Goal: Transaction & Acquisition: Subscribe to service/newsletter

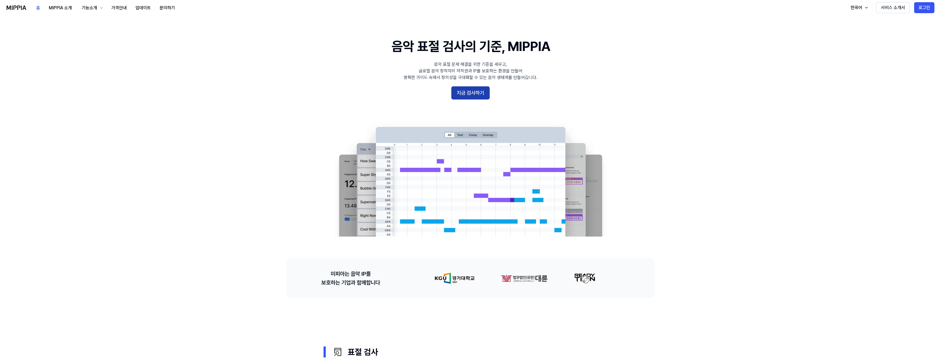
click at [478, 95] on button "지금 검사하기" at bounding box center [470, 92] width 38 height 13
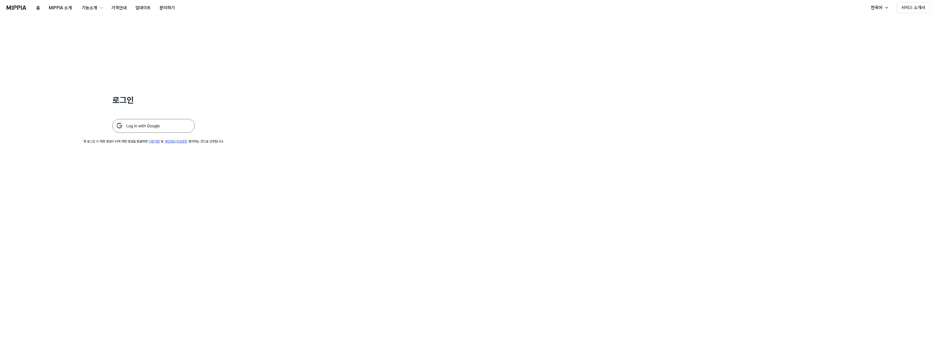
click at [157, 121] on img at bounding box center [153, 126] width 82 height 14
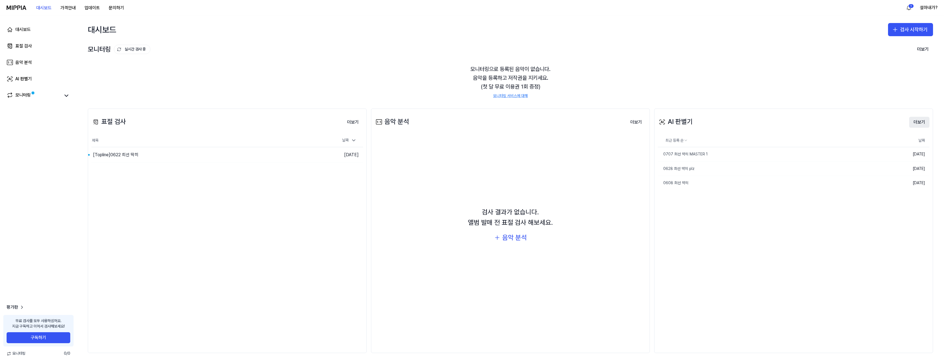
click at [913, 122] on button "더보기" at bounding box center [919, 122] width 20 height 11
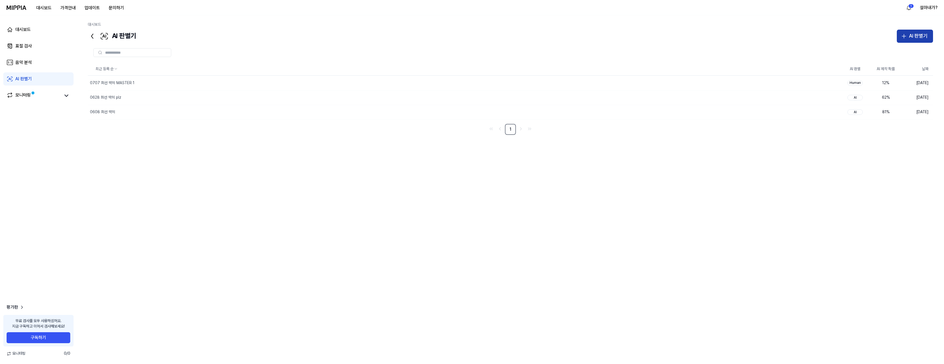
click at [916, 36] on div "AI 판별기" at bounding box center [917, 36] width 19 height 8
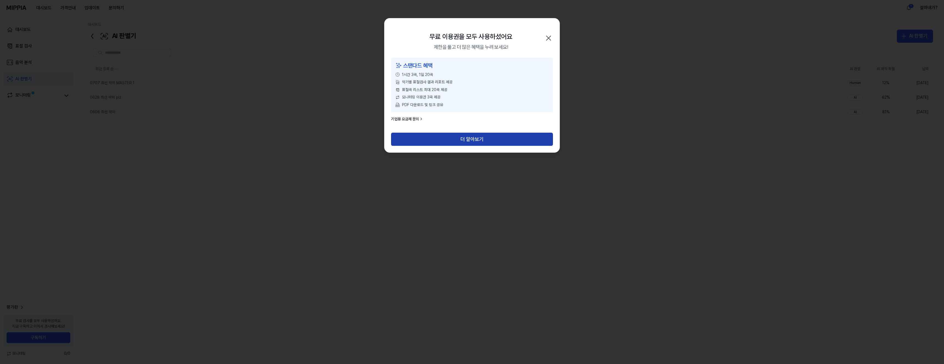
click at [477, 137] on button "더 알아보기" at bounding box center [472, 139] width 162 height 13
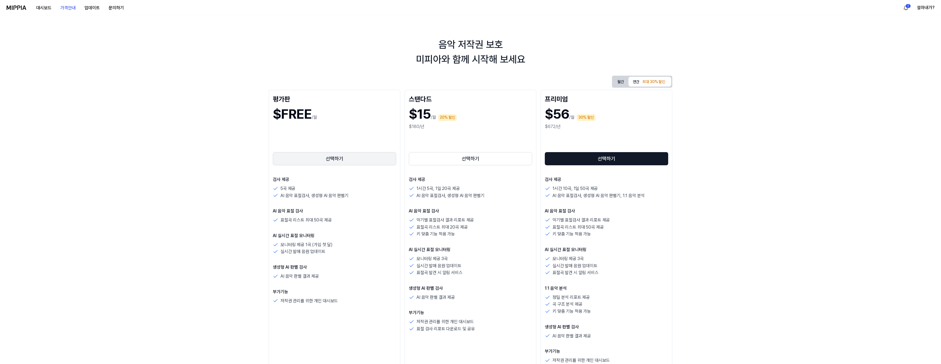
click at [344, 155] on button "선택하기" at bounding box center [334, 158] width 123 height 13
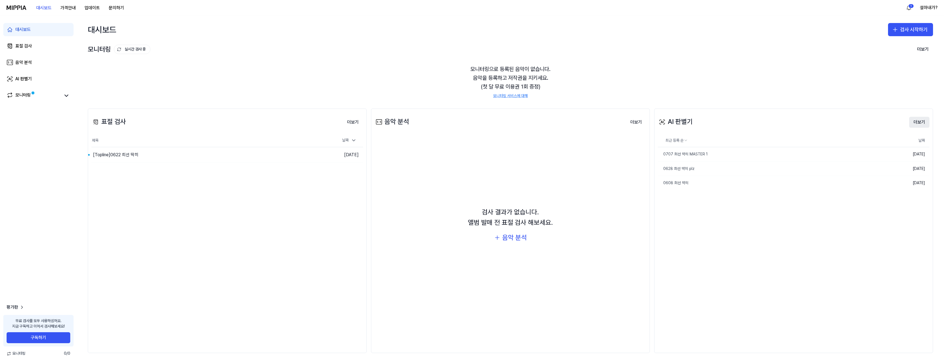
click at [924, 121] on button "더보기" at bounding box center [919, 122] width 20 height 11
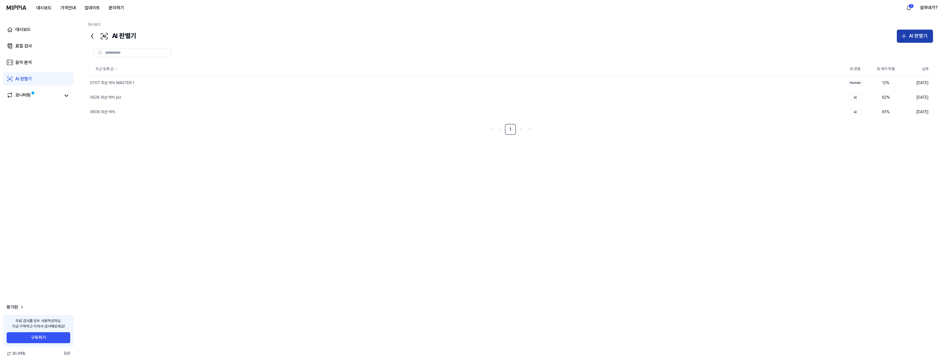
click at [920, 35] on div "AI 판별기" at bounding box center [917, 36] width 19 height 8
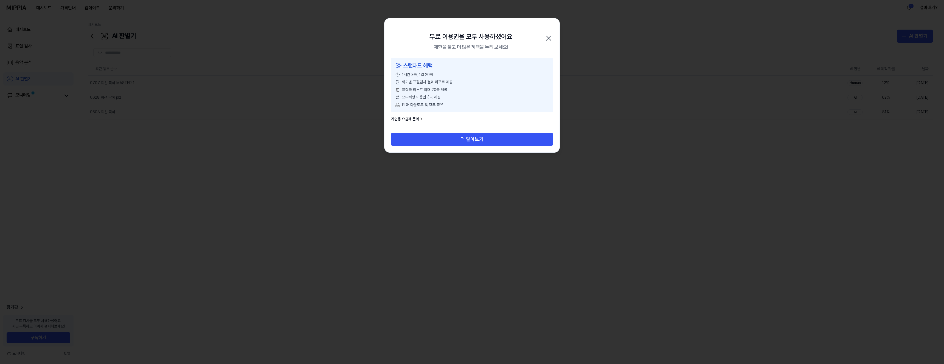
click at [550, 38] on icon "button" at bounding box center [548, 38] width 9 height 9
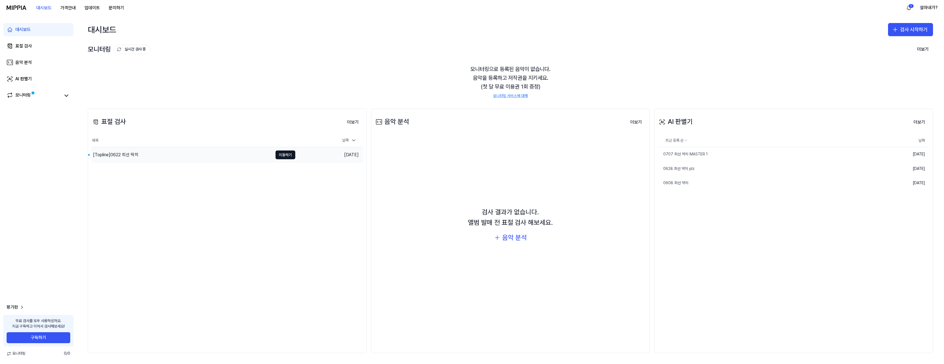
click at [312, 156] on td "[DATE]" at bounding box center [329, 155] width 68 height 16
click at [350, 121] on button "더보기" at bounding box center [353, 122] width 20 height 11
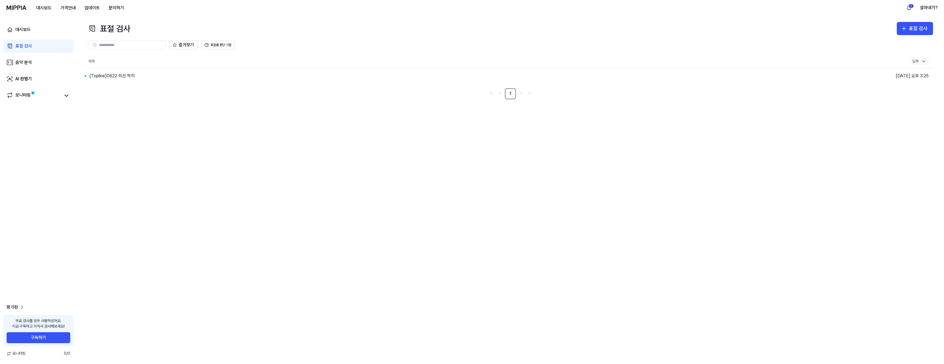
click at [921, 63] on icon at bounding box center [922, 61] width 5 height 5
click at [261, 75] on div "[Topline] 0622 희선 딱히" at bounding box center [381, 75] width 587 height 15
click at [47, 78] on link "AI 판별기" at bounding box center [38, 78] width 70 height 13
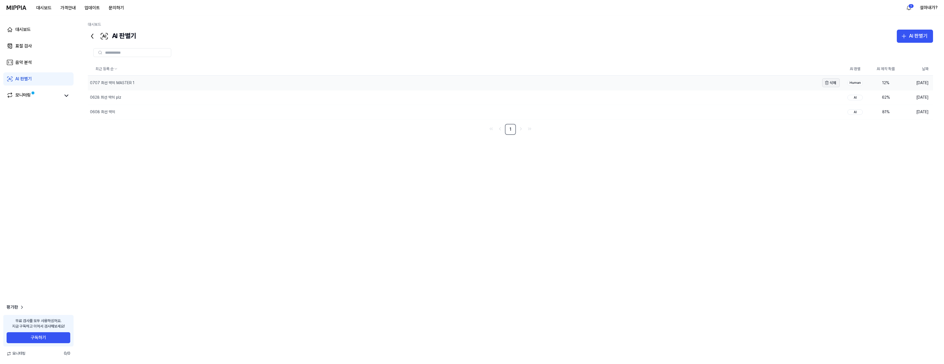
click at [828, 83] on icon "button" at bounding box center [826, 83] width 4 height 4
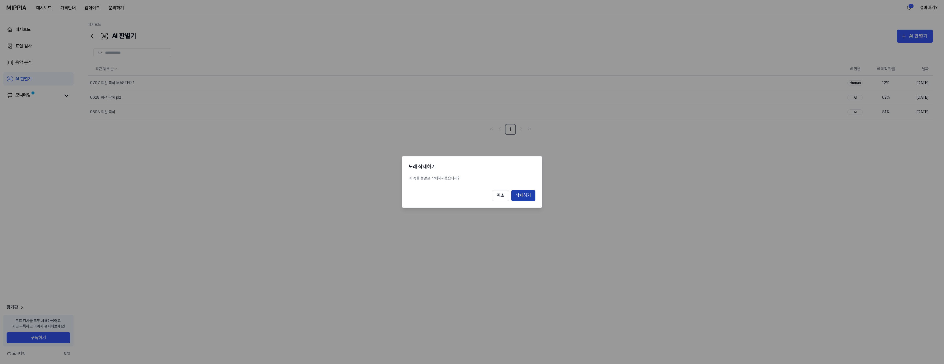
click at [522, 198] on button "삭제하기" at bounding box center [523, 195] width 24 height 11
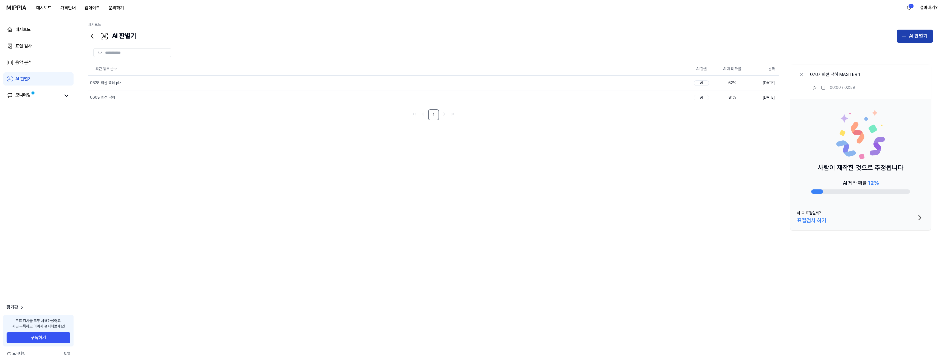
click at [923, 37] on div "AI 판별기" at bounding box center [917, 36] width 19 height 8
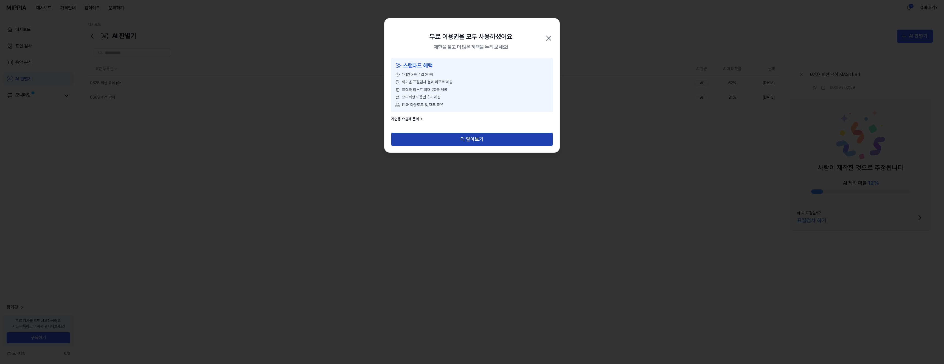
click at [493, 137] on button "더 알아보기" at bounding box center [472, 139] width 162 height 13
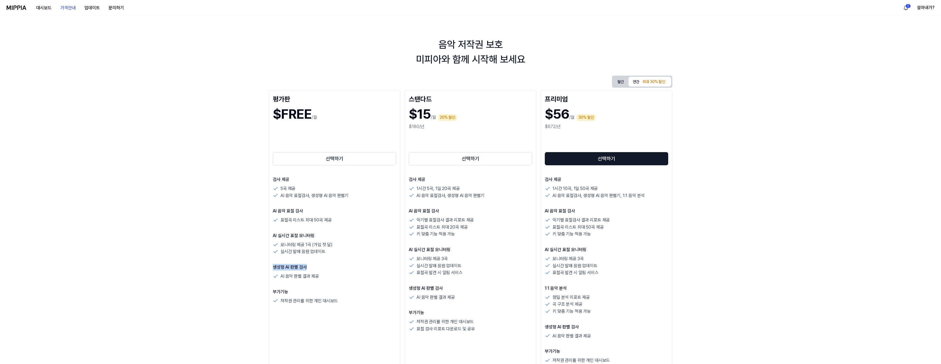
drag, startPoint x: 314, startPoint y: 267, endPoint x: 272, endPoint y: 267, distance: 42.5
click at [272, 267] on div "평가판 $FREE /월 선택하기 검사 제공 5곡 제공 AI 음악 표절검사, 생성형 AI 음악 판별기 AI 음악 표절 검사 표절곡 리스트 최대 …" at bounding box center [335, 236] width 132 height 293
click at [623, 81] on button "월간" at bounding box center [620, 82] width 15 height 9
click at [478, 156] on button "선택하기" at bounding box center [470, 158] width 123 height 13
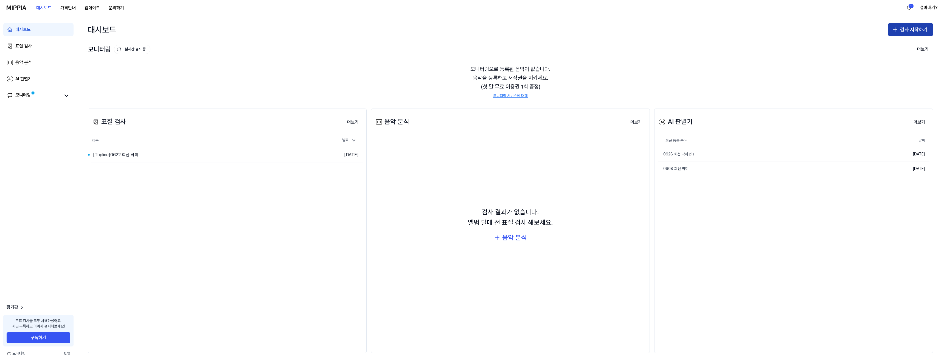
click at [898, 32] on icon "button" at bounding box center [894, 29] width 7 height 7
click at [891, 62] on div "AI 판별기" at bounding box center [888, 64] width 14 height 5
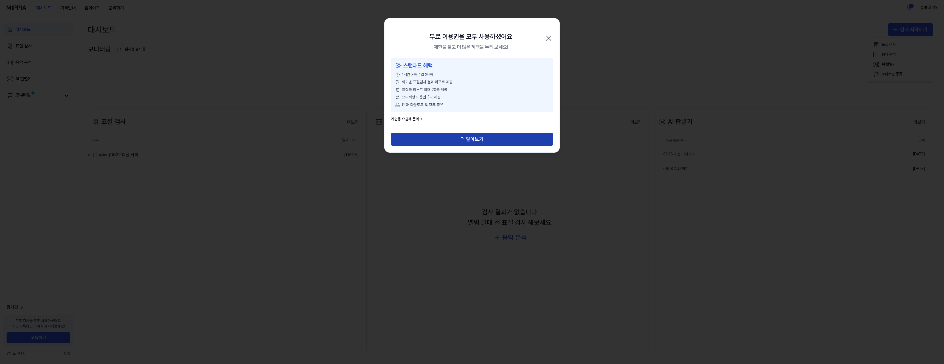
click at [480, 142] on button "더 알아보기" at bounding box center [472, 139] width 162 height 13
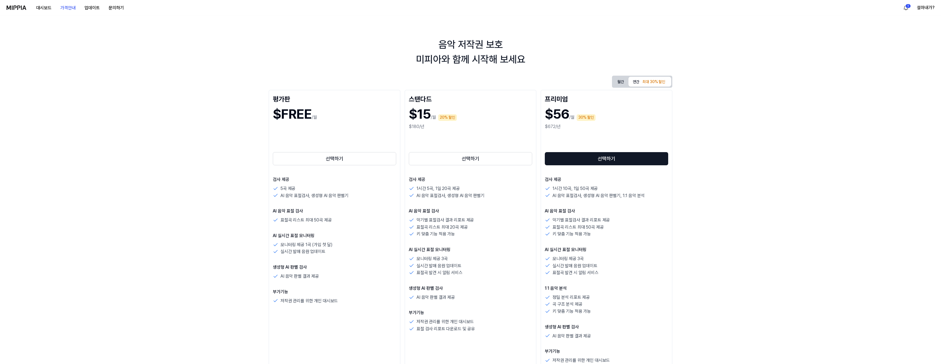
click at [330, 127] on div "$FREE /월" at bounding box center [334, 117] width 123 height 29
click at [472, 157] on button "선택하기" at bounding box center [470, 158] width 123 height 13
click at [622, 84] on button "월간" at bounding box center [620, 82] width 15 height 10
click at [479, 158] on button "선택하기" at bounding box center [470, 158] width 123 height 13
click at [920, 10] on button "설마내가?" at bounding box center [926, 7] width 18 height 7
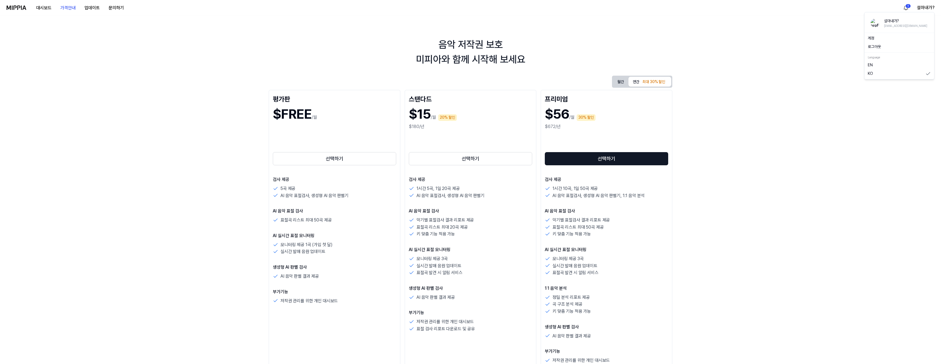
click at [880, 40] on link "계정" at bounding box center [899, 38] width 63 height 5
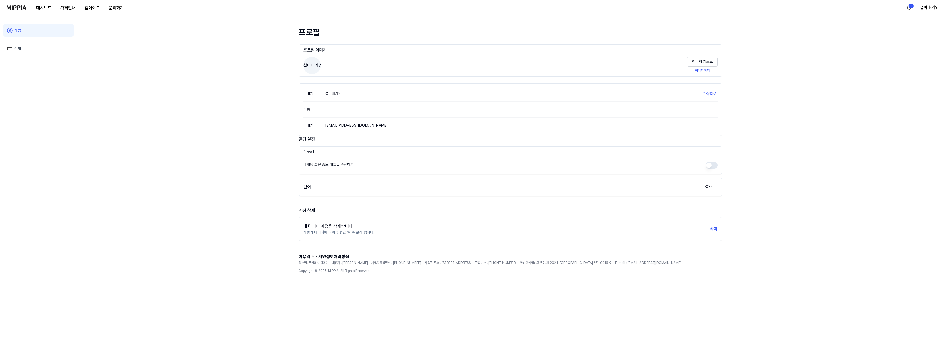
click at [924, 8] on button "설마내가?" at bounding box center [928, 7] width 18 height 7
click at [880, 50] on div "로그아웃" at bounding box center [901, 47] width 67 height 9
click at [924, 8] on button "설마내가?" at bounding box center [928, 7] width 18 height 7
click at [873, 48] on button "로그아웃" at bounding box center [901, 46] width 63 height 5
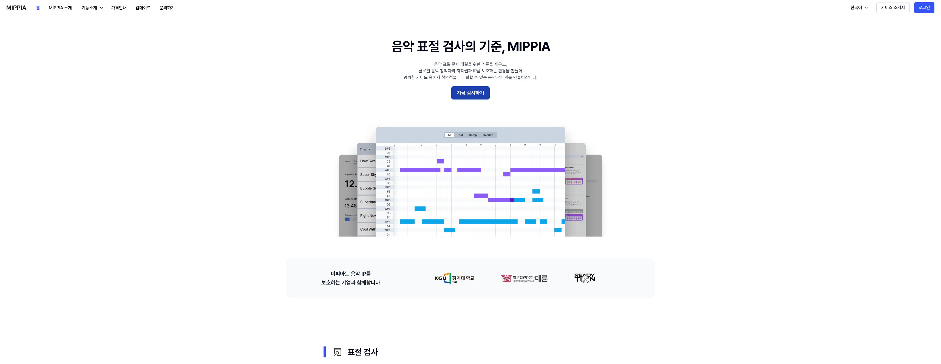
click at [470, 87] on button "지금 검사하기" at bounding box center [470, 92] width 38 height 13
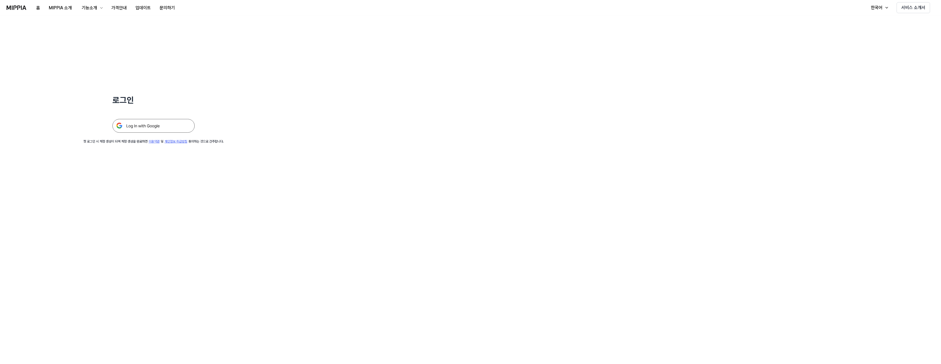
drag, startPoint x: 149, startPoint y: 118, endPoint x: 150, endPoint y: 123, distance: 5.0
click at [149, 118] on div at bounding box center [153, 119] width 82 height 27
click at [150, 131] on img at bounding box center [153, 126] width 82 height 14
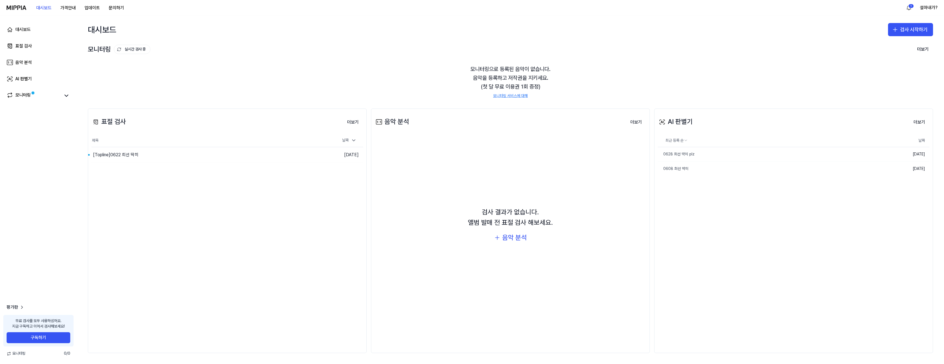
click at [683, 117] on div "AI 판별기" at bounding box center [674, 122] width 35 height 10
click at [907, 121] on div "AI 판별기 더보기" at bounding box center [793, 121] width 272 height 15
click at [913, 123] on button "더보기" at bounding box center [919, 122] width 20 height 11
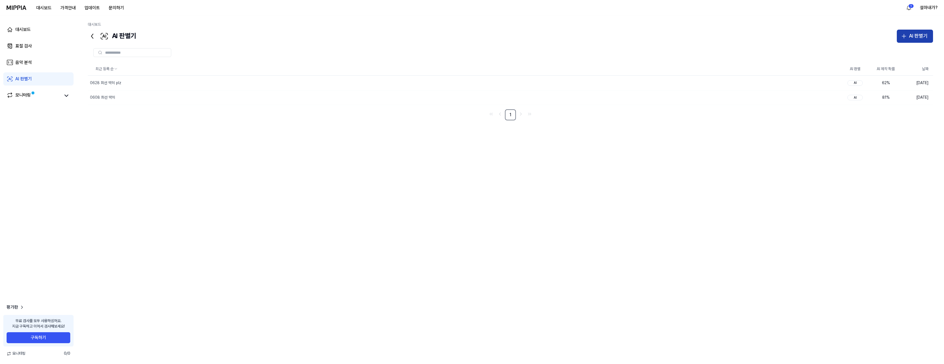
click at [916, 38] on div "AI 판별기" at bounding box center [917, 36] width 19 height 8
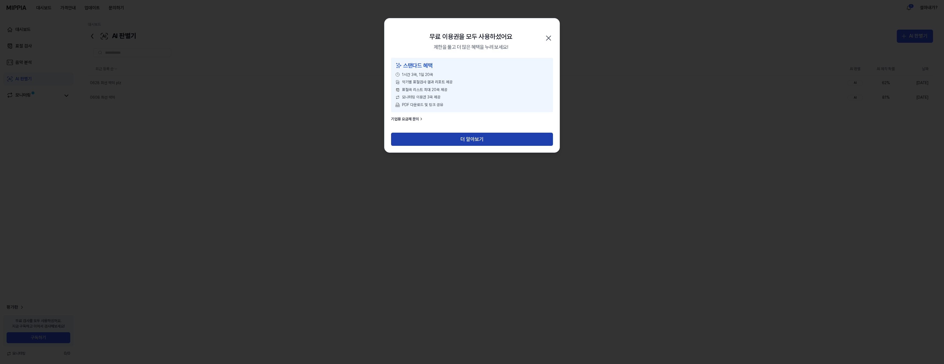
click at [469, 140] on button "더 알아보기" at bounding box center [472, 139] width 162 height 13
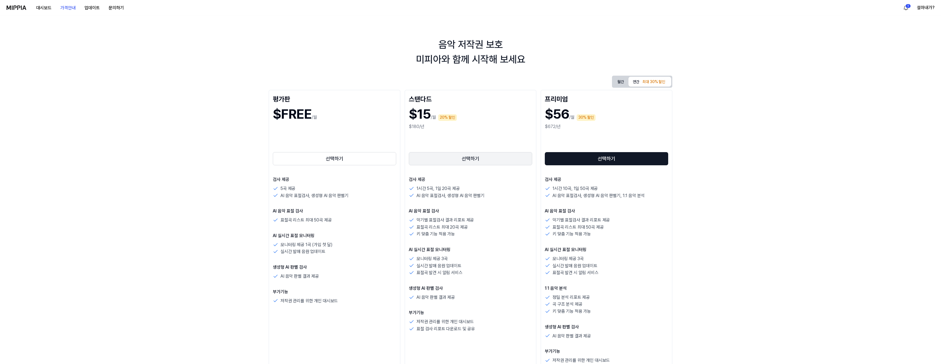
click at [488, 154] on button "선택하기" at bounding box center [470, 158] width 123 height 13
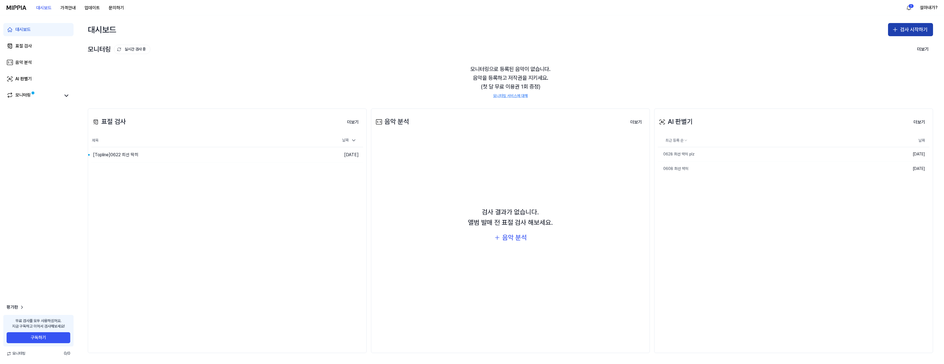
click at [900, 30] on button "검사 시작하기" at bounding box center [910, 29] width 45 height 13
click at [888, 65] on div "AI 판별기" at bounding box center [888, 64] width 14 height 5
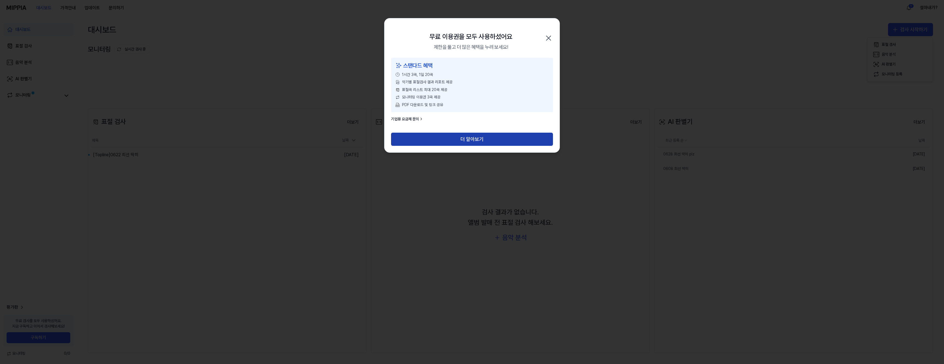
click at [472, 135] on button "더 알아보기" at bounding box center [472, 139] width 162 height 13
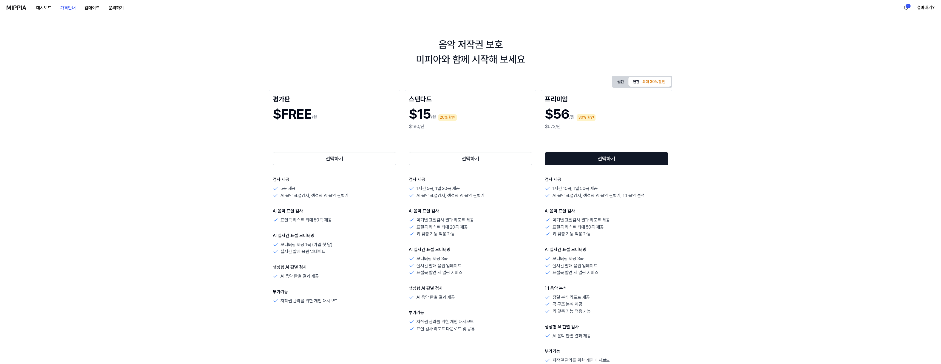
click at [618, 78] on button "월간" at bounding box center [620, 82] width 15 height 9
click at [476, 157] on button "선택하기" at bounding box center [470, 158] width 123 height 13
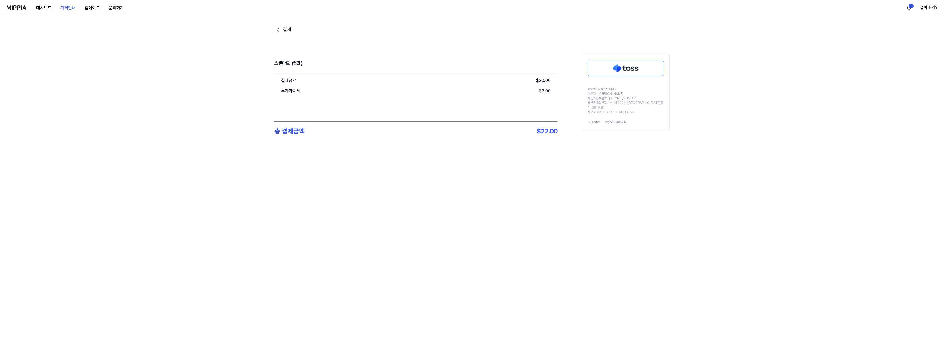
click at [643, 67] on img at bounding box center [625, 68] width 76 height 15
click at [923, 7] on button "설마내가?" at bounding box center [928, 7] width 18 height 7
click at [900, 46] on button "로그아웃" at bounding box center [901, 46] width 63 height 5
